Goal: Find specific page/section: Find specific page/section

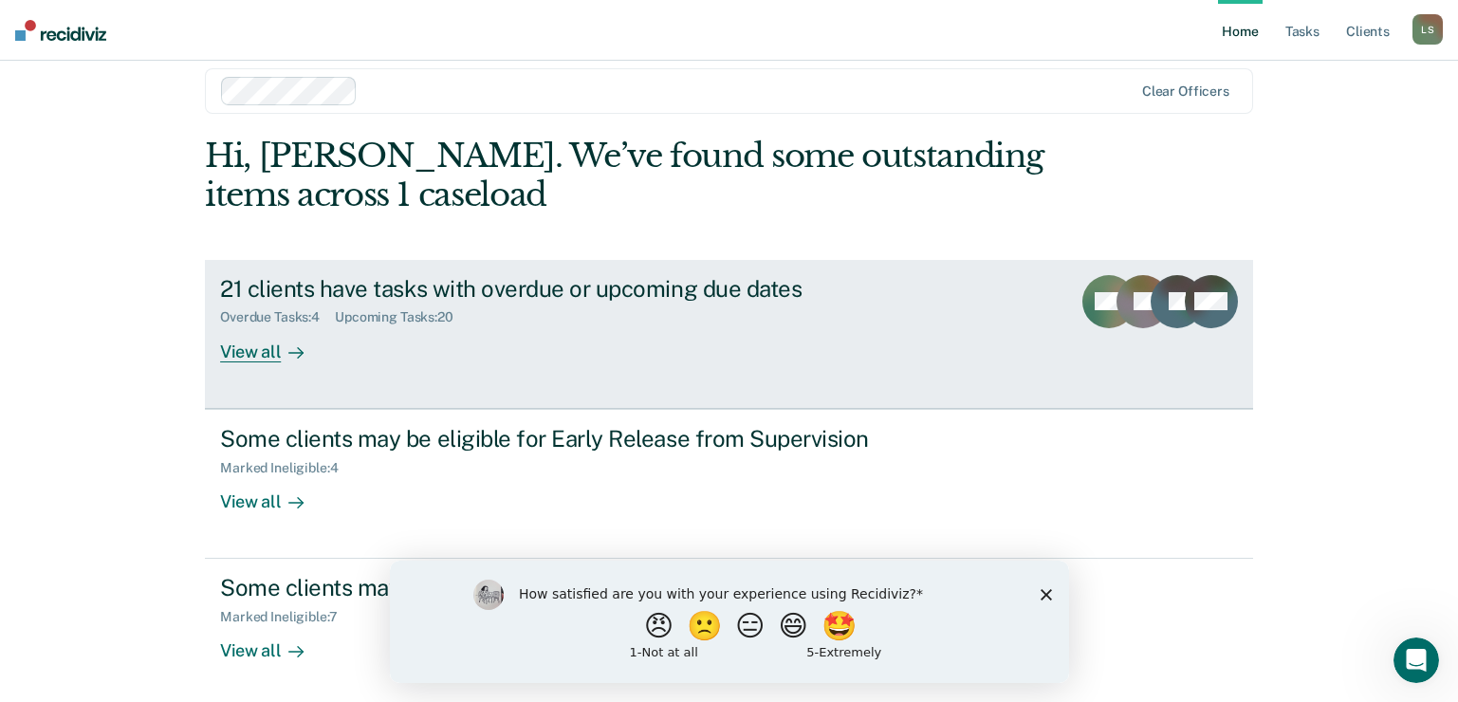
scroll to position [28, 0]
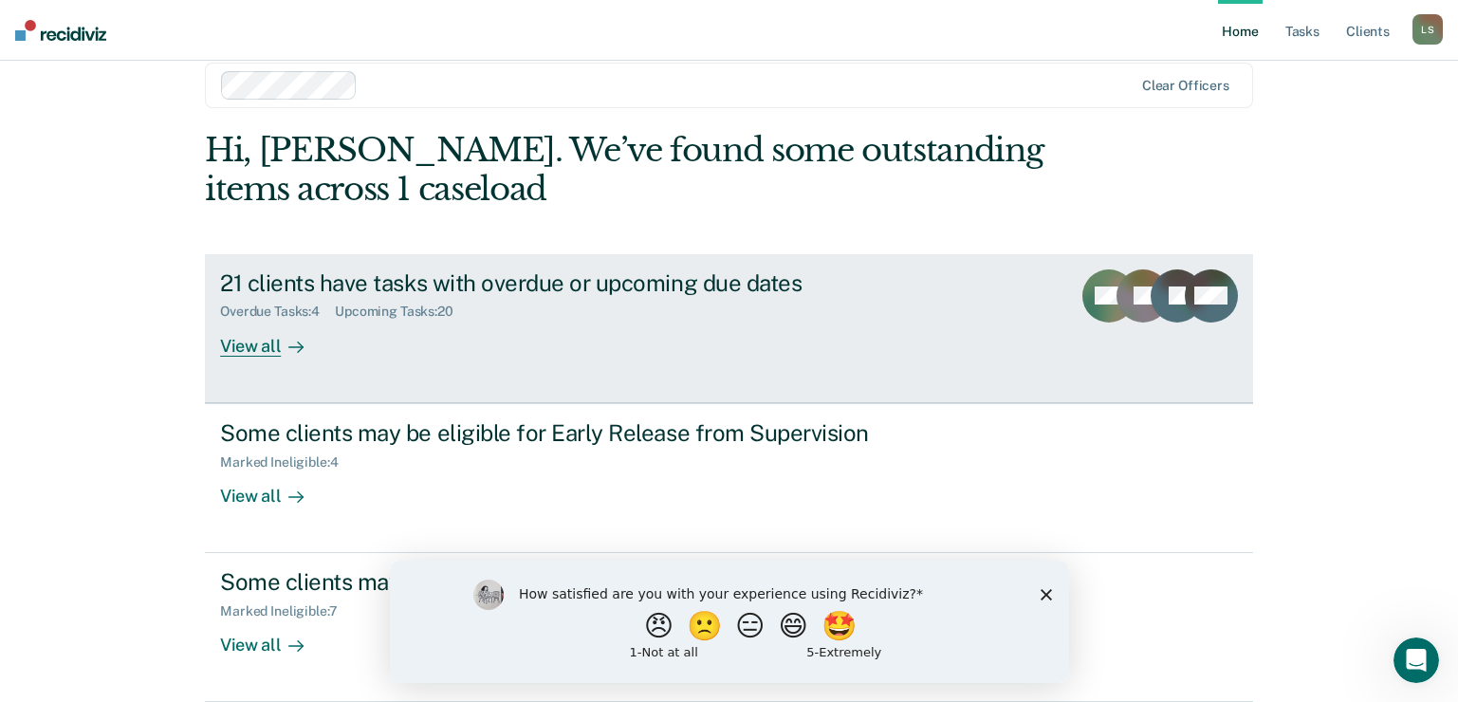
click at [240, 344] on div "View all" at bounding box center [273, 338] width 106 height 37
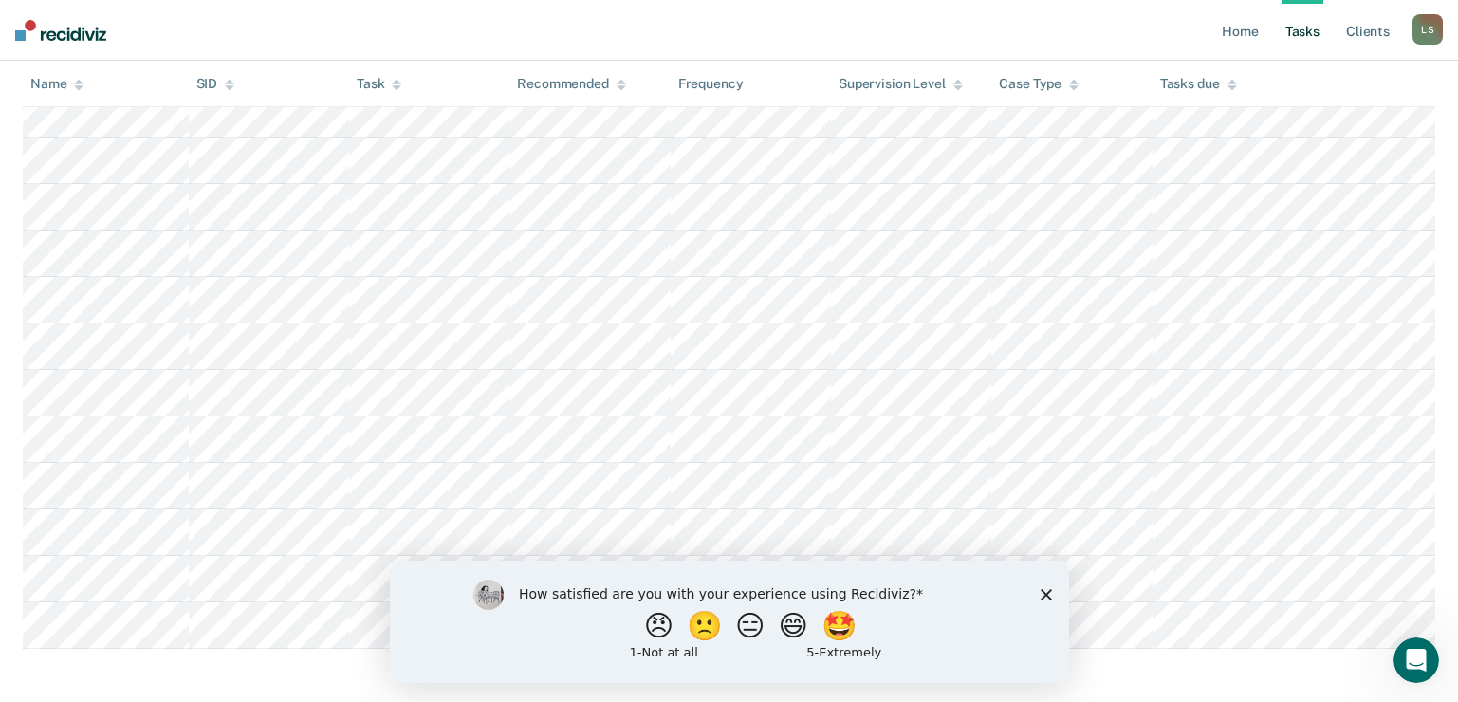
scroll to position [917, 0]
